Goal: Transaction & Acquisition: Purchase product/service

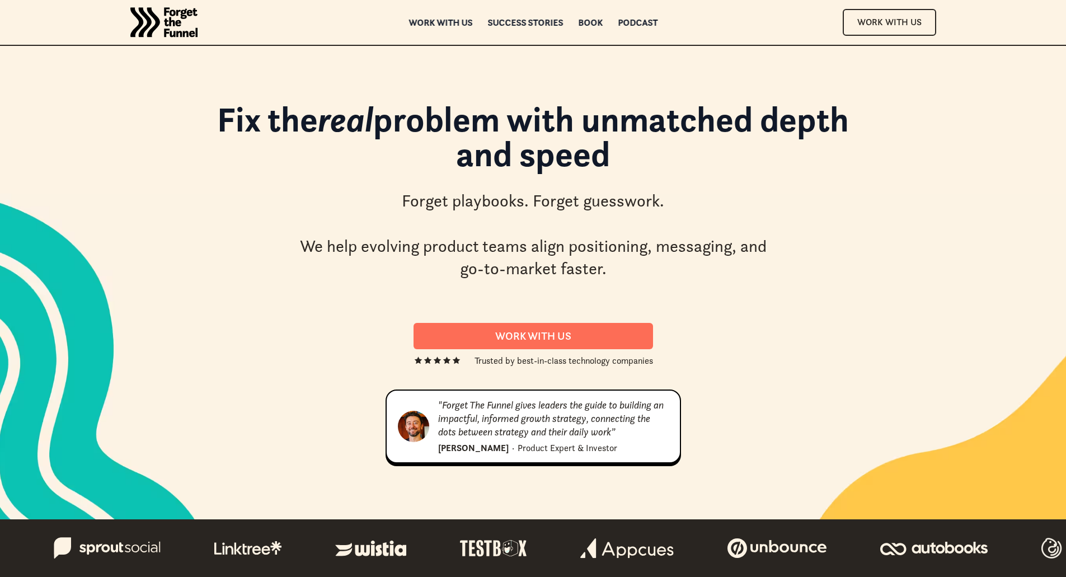
drag, startPoint x: 298, startPoint y: 114, endPoint x: 738, endPoint y: 148, distance: 441.9
click at [738, 148] on h1 "Fix the real problem with unmatched depth and speed" at bounding box center [534, 142] width 672 height 81
click at [625, 130] on h1 "Fix the real problem with unmatched depth and speed" at bounding box center [534, 142] width 672 height 81
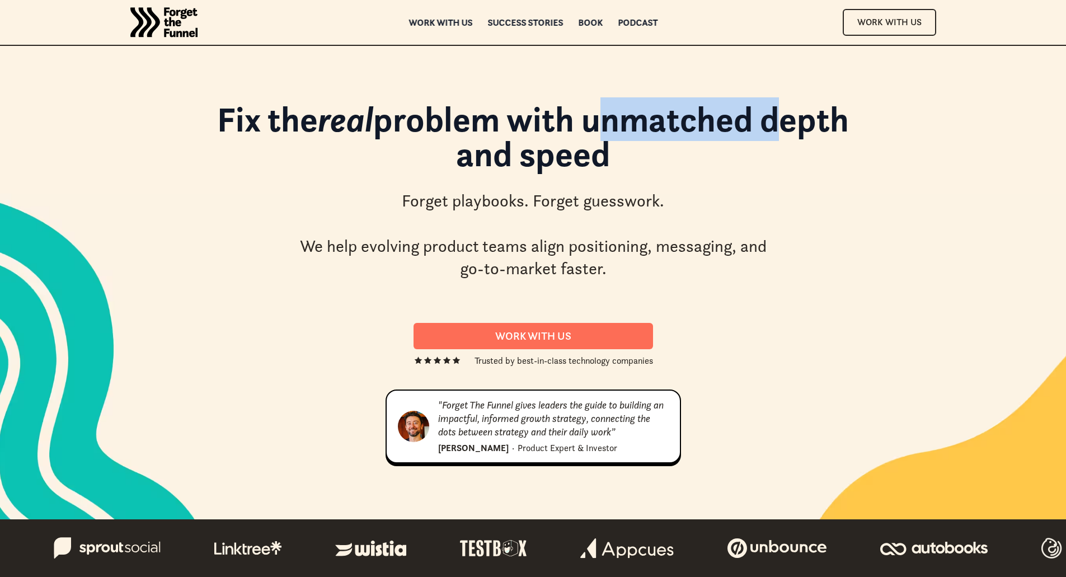
click at [625, 130] on h1 "Fix the real problem with unmatched depth and speed" at bounding box center [534, 142] width 672 height 81
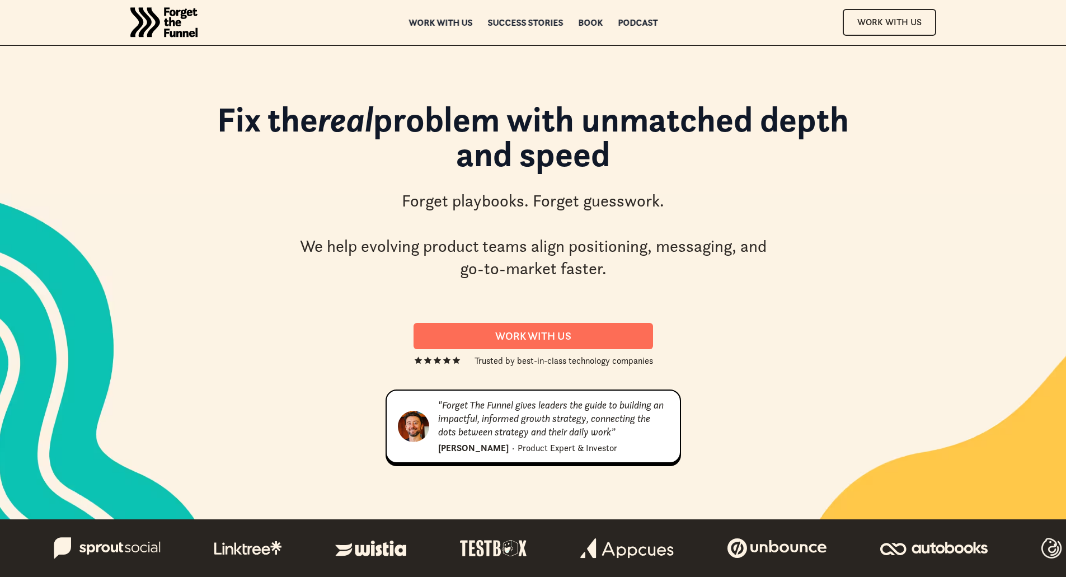
click at [559, 118] on h1 "Fix the real problem with unmatched depth and speed" at bounding box center [534, 142] width 672 height 81
click at [518, 264] on div "Forget playbooks. Forget guesswork. We help evolving product teams align positi…" at bounding box center [534, 235] width 476 height 91
click at [586, 22] on div "Book" at bounding box center [590, 23] width 25 height 8
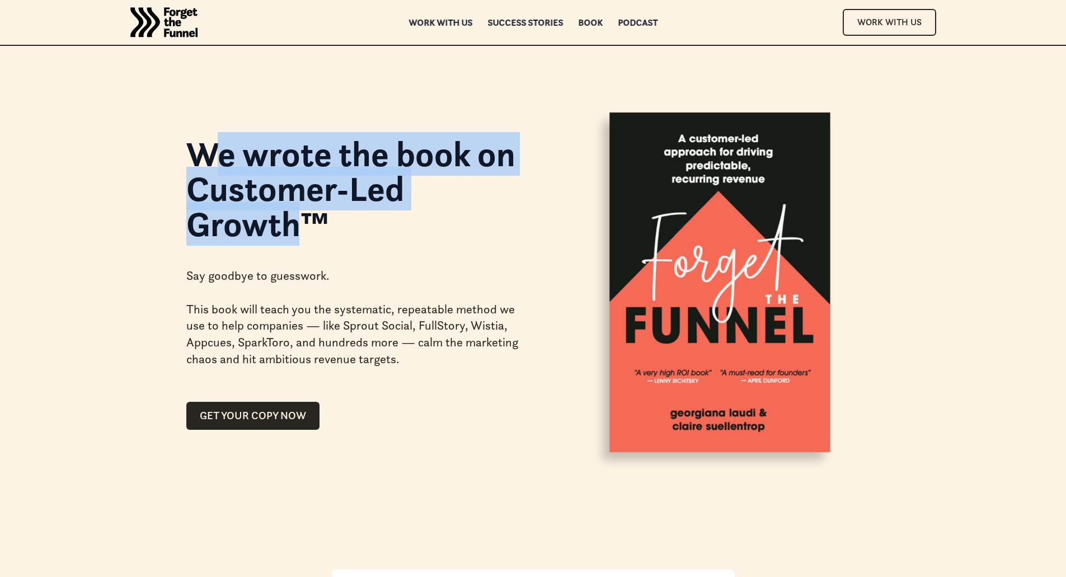
drag, startPoint x: 206, startPoint y: 160, endPoint x: 294, endPoint y: 223, distance: 108.7
click at [294, 223] on h1 "We wrote the book on Customer-Led Growth™" at bounding box center [353, 189] width 334 height 105
drag, startPoint x: 230, startPoint y: 157, endPoint x: 269, endPoint y: 216, distance: 71.0
click at [269, 216] on h1 "We wrote the book on Customer-Led Growth™" at bounding box center [353, 189] width 334 height 105
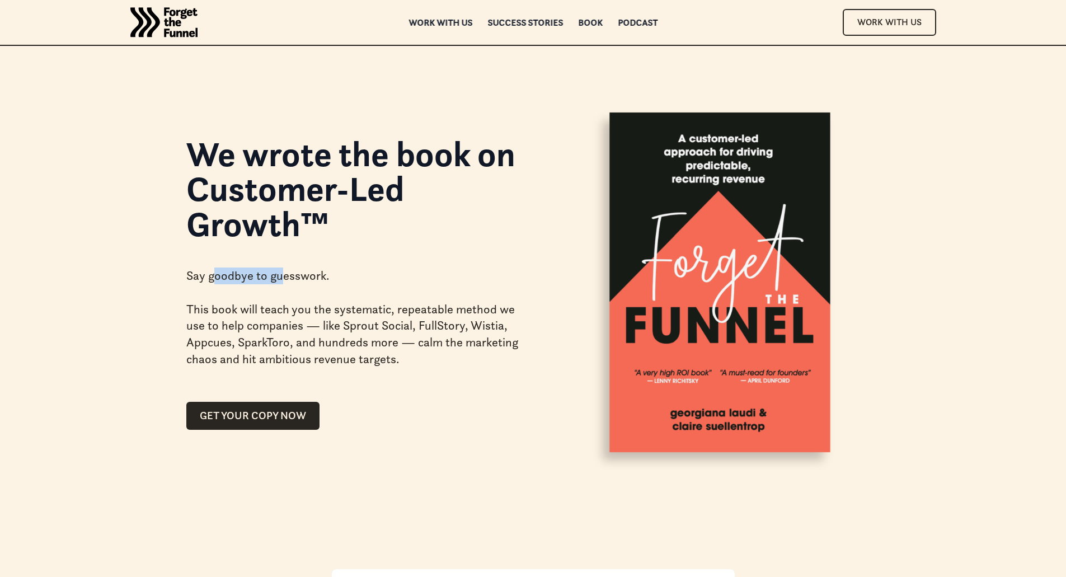
click at [285, 284] on div "Say goodbye to guesswork. This book will teach you the systematic, repeatable m…" at bounding box center [353, 317] width 334 height 135
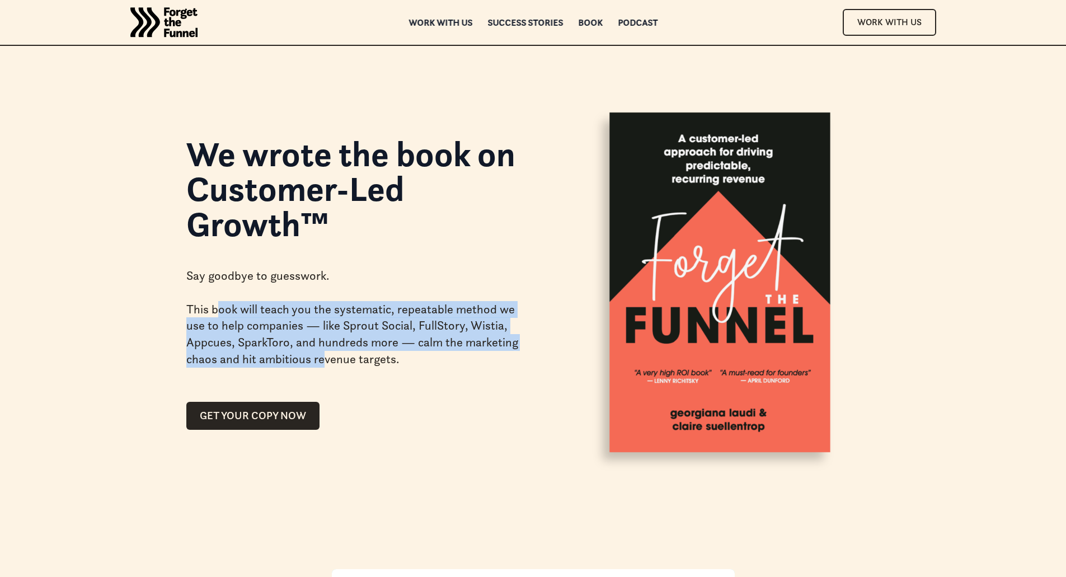
drag, startPoint x: 217, startPoint y: 307, endPoint x: 326, endPoint y: 356, distance: 120.0
click at [326, 356] on div "Say goodbye to guesswork. This book will teach you the systematic, repeatable m…" at bounding box center [353, 317] width 334 height 135
drag, startPoint x: 368, startPoint y: 355, endPoint x: 263, endPoint y: 316, distance: 112.3
click at [263, 316] on div "Say goodbye to guesswork. This book will teach you the systematic, repeatable m…" at bounding box center [353, 317] width 334 height 135
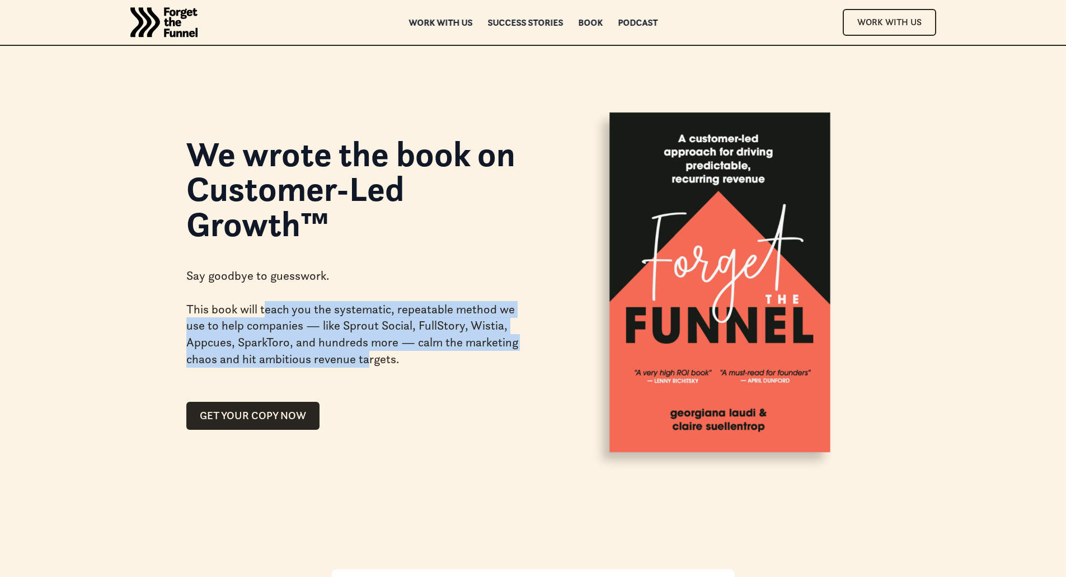
click at [263, 316] on div "Say goodbye to guesswork. This book will teach you the systematic, repeatable m…" at bounding box center [353, 317] width 334 height 135
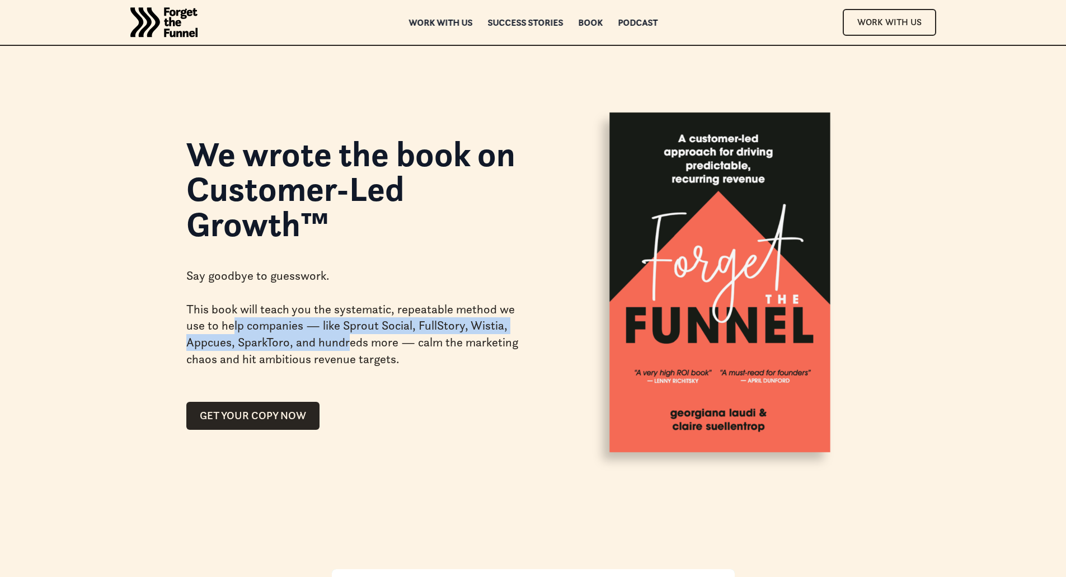
drag, startPoint x: 269, startPoint y: 327, endPoint x: 348, endPoint y: 350, distance: 82.2
click at [348, 350] on div "Say goodbye to guesswork. This book will teach you the systematic, repeatable m…" at bounding box center [353, 317] width 334 height 135
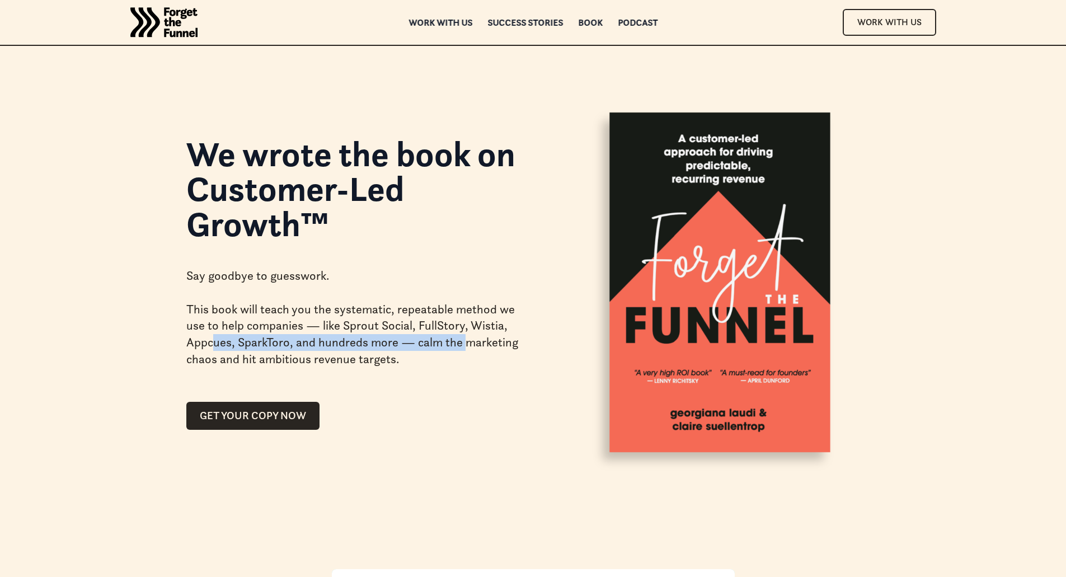
drag, startPoint x: 252, startPoint y: 344, endPoint x: 467, endPoint y: 344, distance: 215.0
click at [467, 344] on div "Say goodbye to guesswork. This book will teach you the systematic, repeatable m…" at bounding box center [353, 317] width 334 height 135
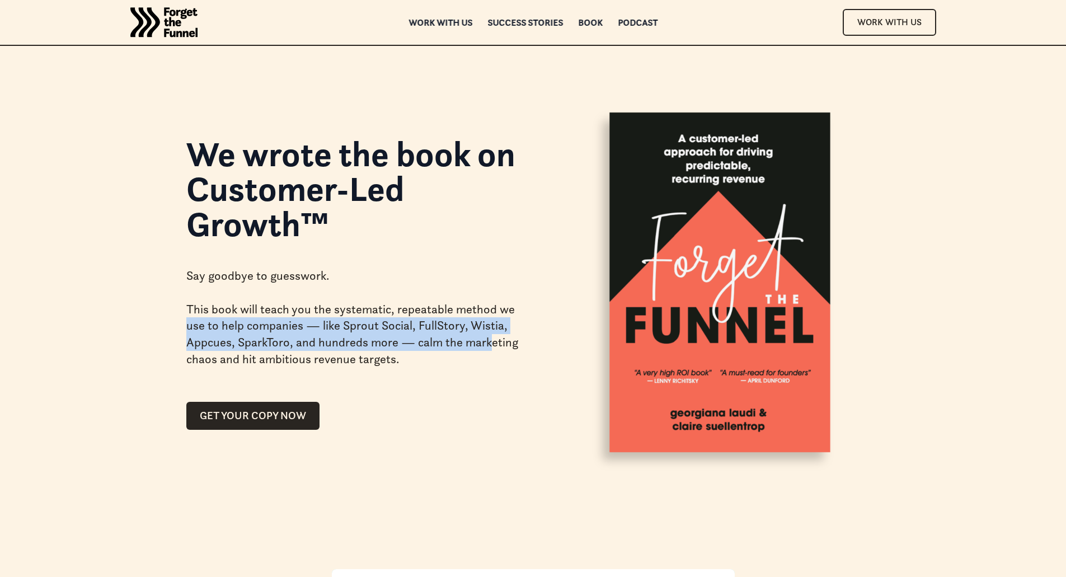
drag, startPoint x: 491, startPoint y: 345, endPoint x: 186, endPoint y: 321, distance: 306.0
click at [186, 321] on div "Say goodbye to guesswork. This book will teach you the systematic, repeatable m…" at bounding box center [353, 317] width 334 height 135
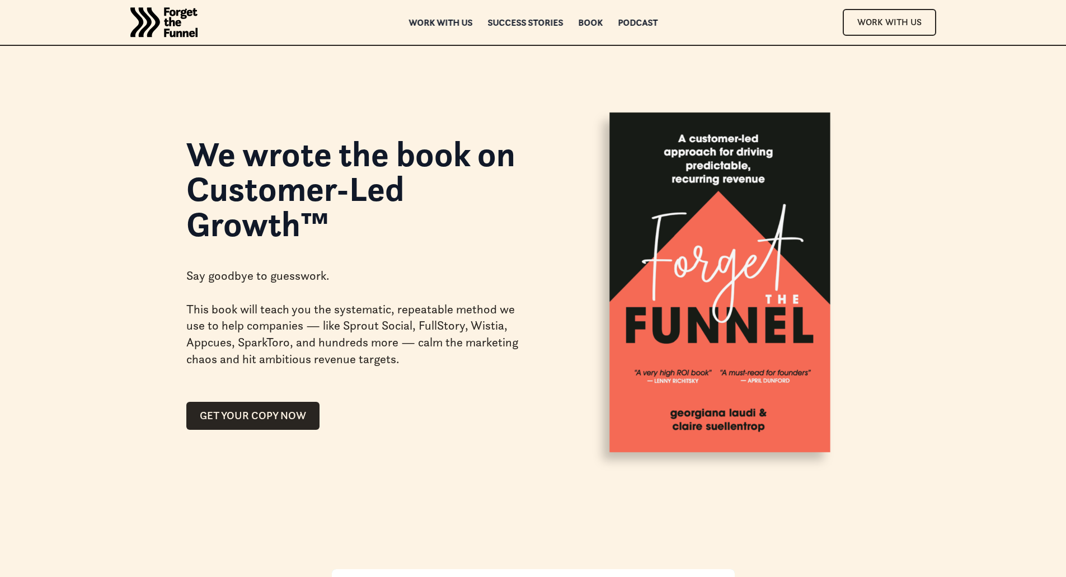
click at [282, 361] on div "Say goodbye to guesswork. This book will teach you the systematic, repeatable m…" at bounding box center [353, 317] width 334 height 135
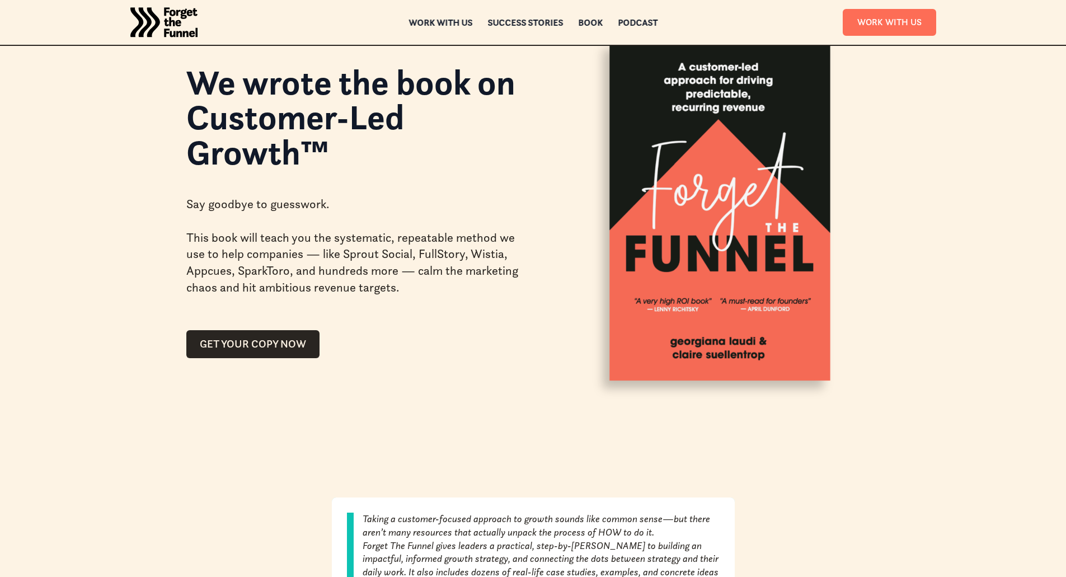
scroll to position [58, 0]
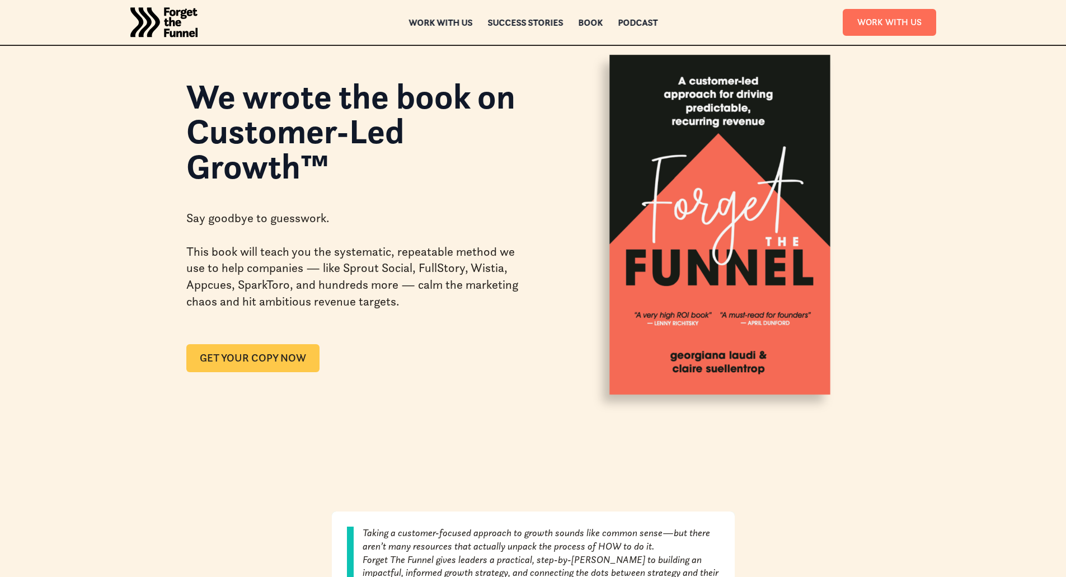
click at [257, 362] on link "GET YOUR COPY NOW" at bounding box center [252, 358] width 133 height 28
